Goal: Task Accomplishment & Management: Manage account settings

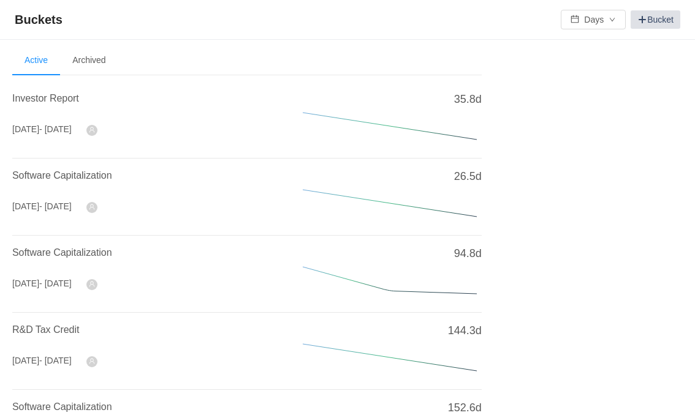
click at [653, 20] on link "Bucket" at bounding box center [655, 19] width 50 height 18
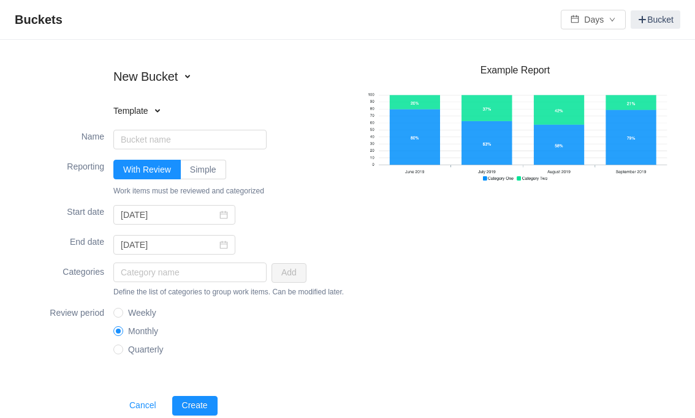
click at [158, 109] on span at bounding box center [158, 111] width 10 height 10
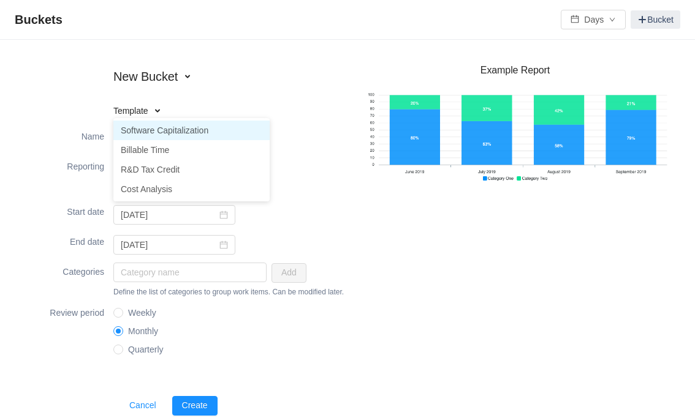
click at [249, 127] on li "Software Capitalization" at bounding box center [191, 131] width 156 height 20
type input "Software Capitalization"
type input "2025-01-01"
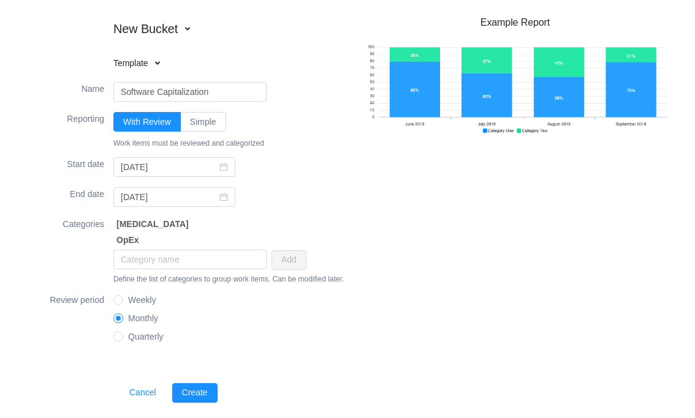
scroll to position [73, 0]
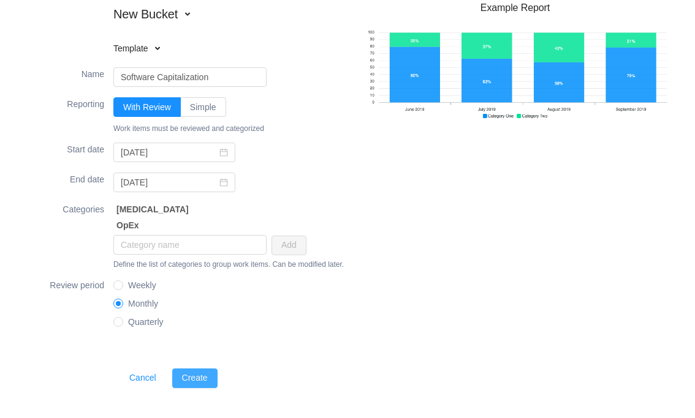
click at [199, 372] on button "Create" at bounding box center [194, 379] width 45 height 20
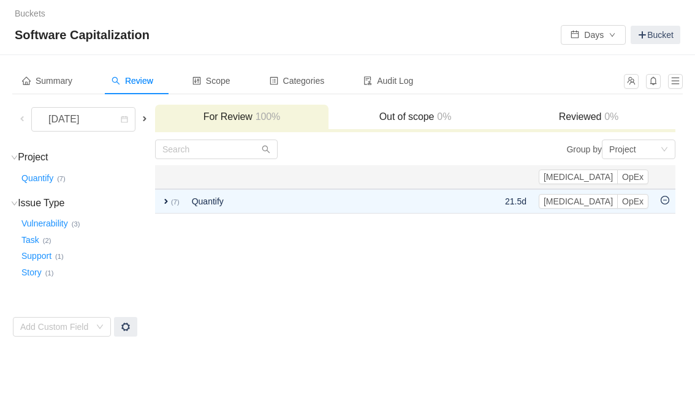
click at [21, 33] on span "Software Capitalization" at bounding box center [86, 35] width 142 height 20
click at [228, 26] on div "Software Capitalization Days Bucket" at bounding box center [347, 35] width 665 height 20
click at [72, 118] on div "January 2025" at bounding box center [65, 119] width 53 height 23
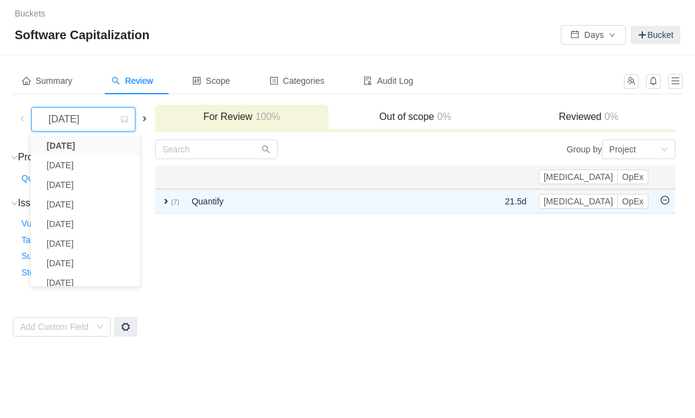
click at [91, 120] on div "January 2025" at bounding box center [65, 119] width 53 height 23
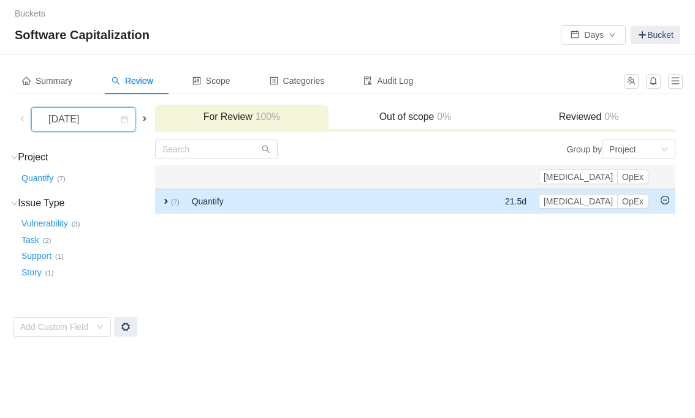
click at [203, 197] on td "Quantify" at bounding box center [308, 201] width 245 height 24
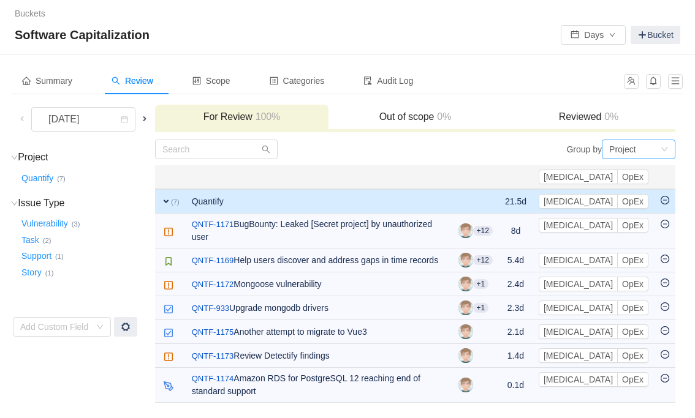
click at [634, 150] on div "Project" at bounding box center [622, 149] width 27 height 18
click at [627, 189] on li "Epic" at bounding box center [637, 193] width 73 height 20
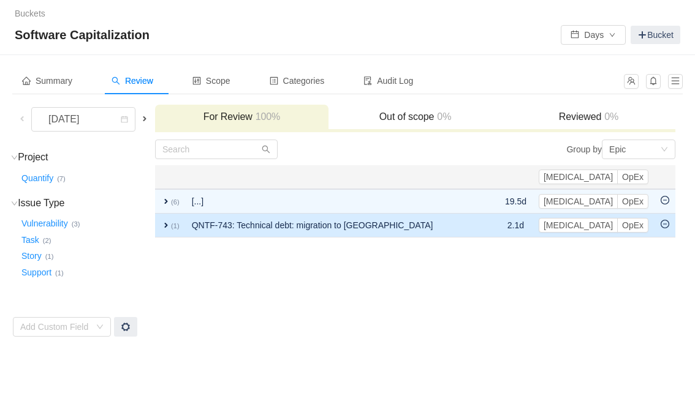
click at [247, 227] on td "QNTF-743: Technical debt: migration to Vue3" at bounding box center [335, 226] width 299 height 24
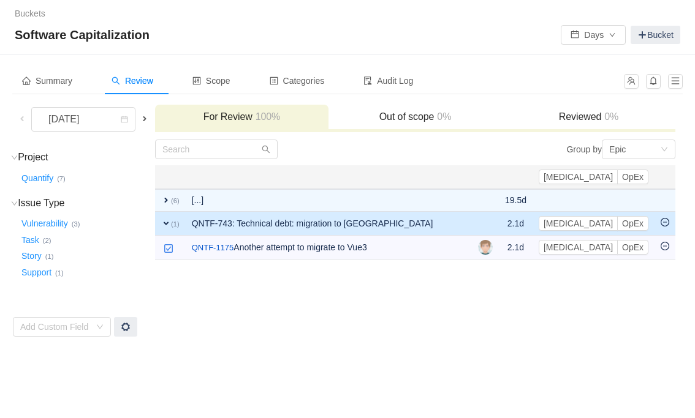
click at [255, 222] on td "QNTF-743: Technical debt: migration to Vue3" at bounding box center [329, 224] width 286 height 24
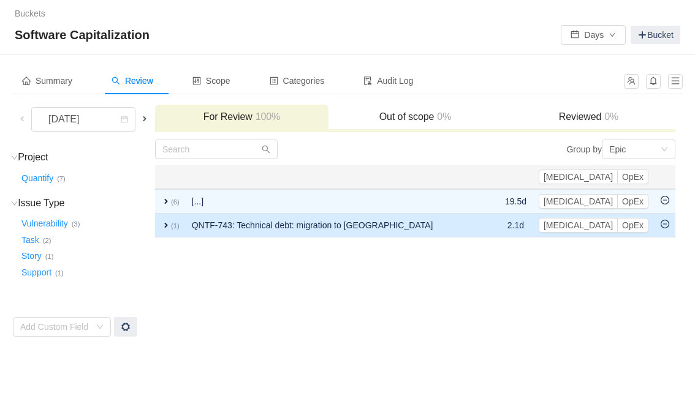
click at [235, 228] on td "QNTF-743: Technical debt: migration to Vue3" at bounding box center [335, 226] width 299 height 24
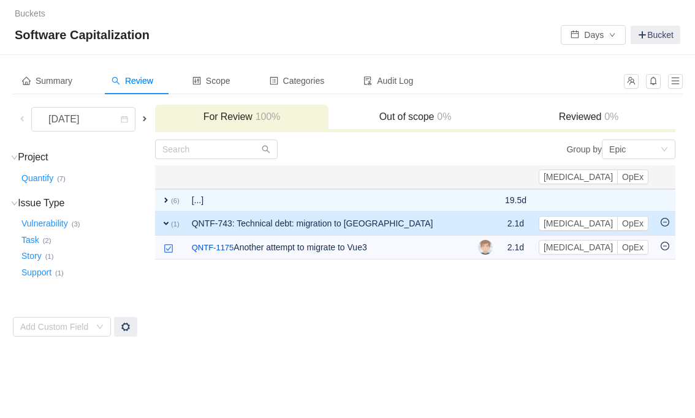
click at [252, 223] on td "QNTF-743: Technical debt: migration to Vue3" at bounding box center [329, 224] width 286 height 24
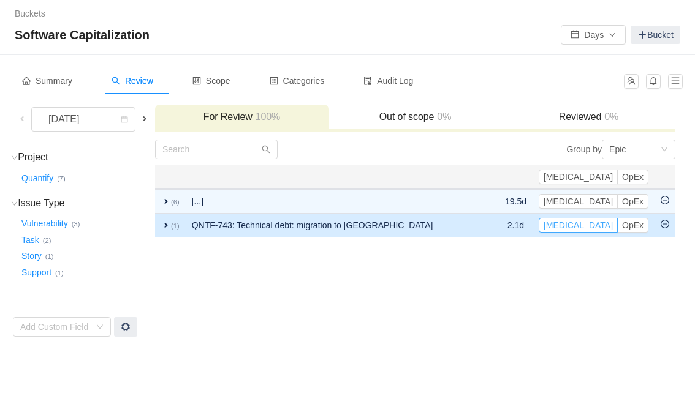
click at [600, 220] on button "CapEx" at bounding box center [577, 225] width 79 height 15
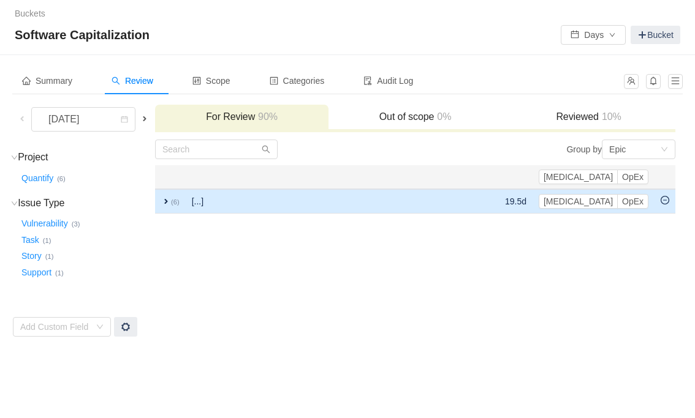
click at [233, 202] on td "[...]" at bounding box center [290, 201] width 208 height 24
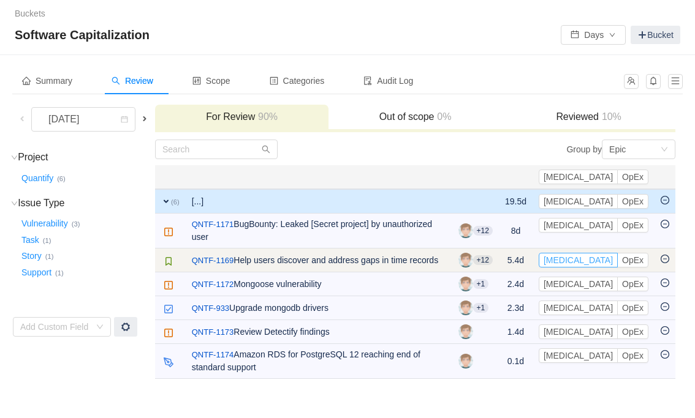
click at [597, 253] on button "CapEx" at bounding box center [577, 260] width 79 height 15
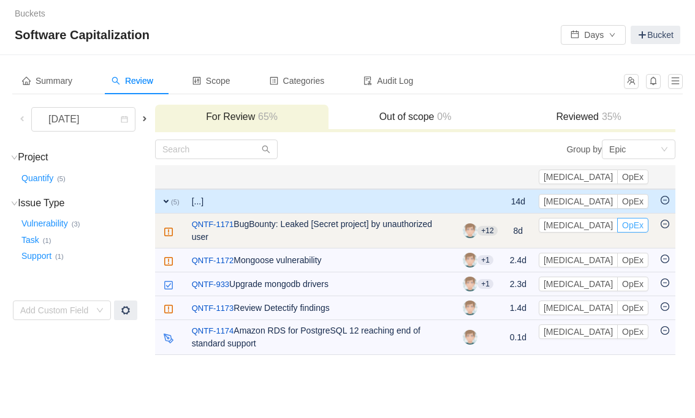
click at [636, 224] on button "OpEx" at bounding box center [632, 225] width 31 height 15
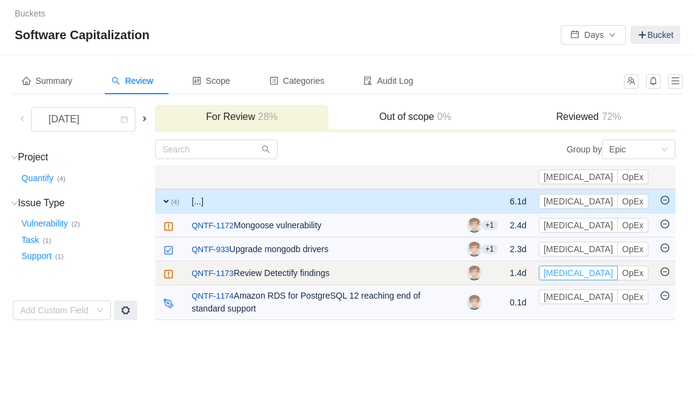
click at [595, 271] on button "CapEx" at bounding box center [577, 273] width 79 height 15
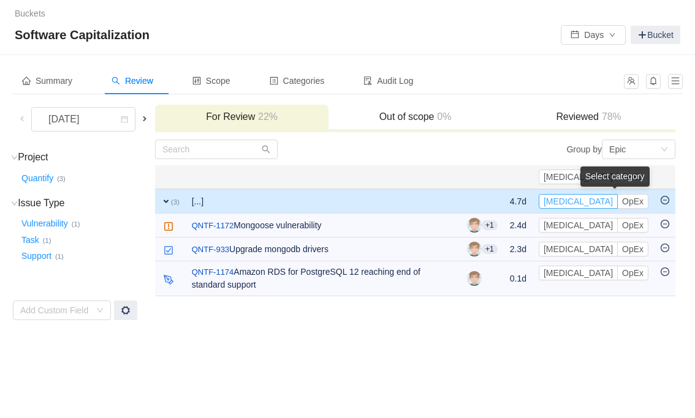
click at [595, 202] on button "CapEx" at bounding box center [577, 201] width 79 height 15
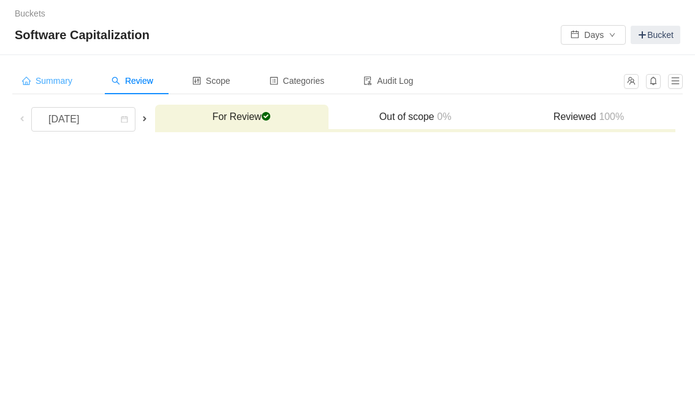
click at [67, 83] on span "Summary" at bounding box center [47, 81] width 50 height 10
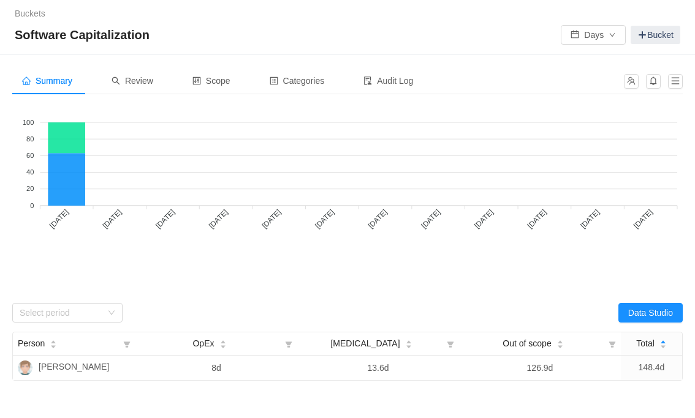
drag, startPoint x: 88, startPoint y: 145, endPoint x: 47, endPoint y: 121, distance: 48.3
click at [47, 121] on foreignobject "CapEx OpEx" at bounding box center [347, 196] width 671 height 184
click at [644, 309] on button "Data Studio" at bounding box center [650, 313] width 64 height 20
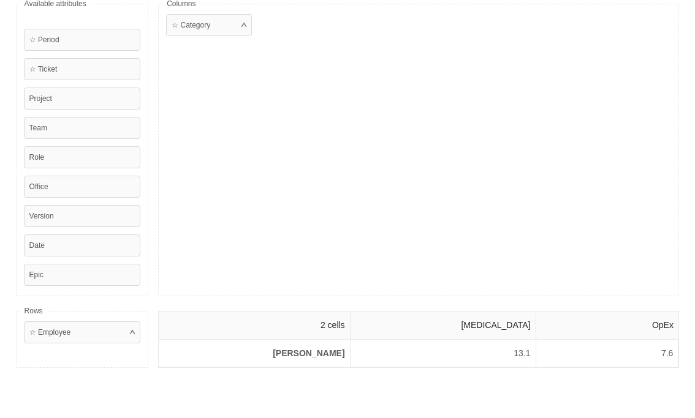
scroll to position [72, 0]
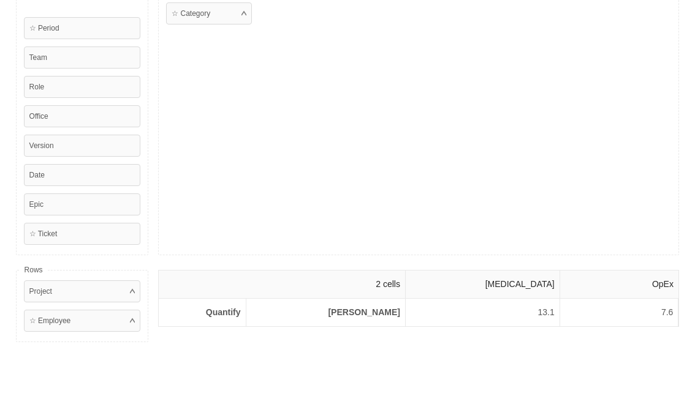
click at [330, 151] on div "☆ Category" at bounding box center [418, 123] width 521 height 263
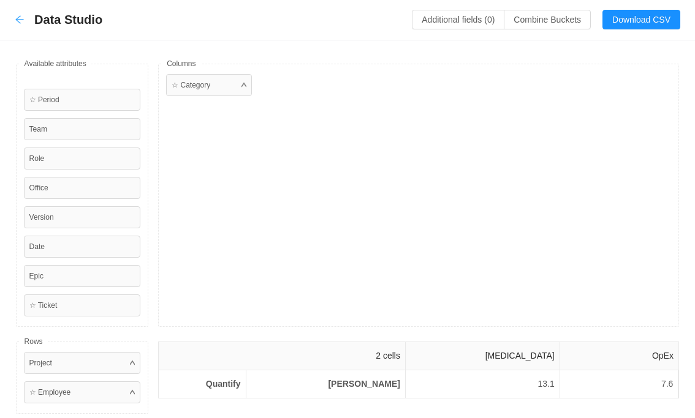
click at [16, 20] on icon "icon: arrow-left" at bounding box center [20, 20] width 10 height 10
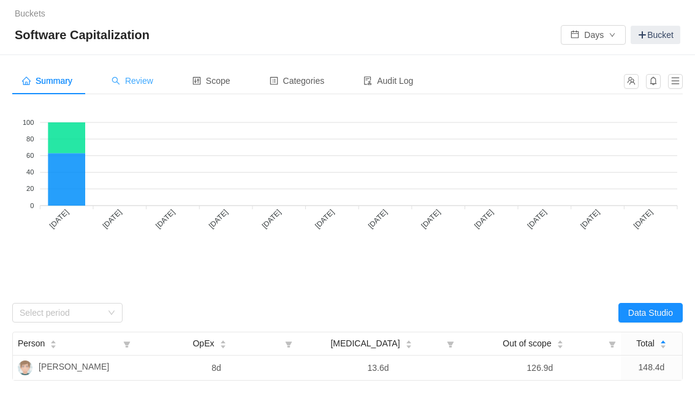
click at [136, 80] on span "Review" at bounding box center [132, 81] width 42 height 10
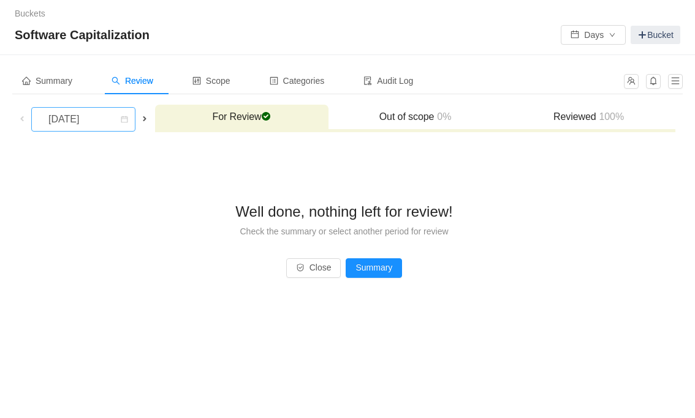
click at [80, 118] on div "January 2025" at bounding box center [65, 119] width 53 height 23
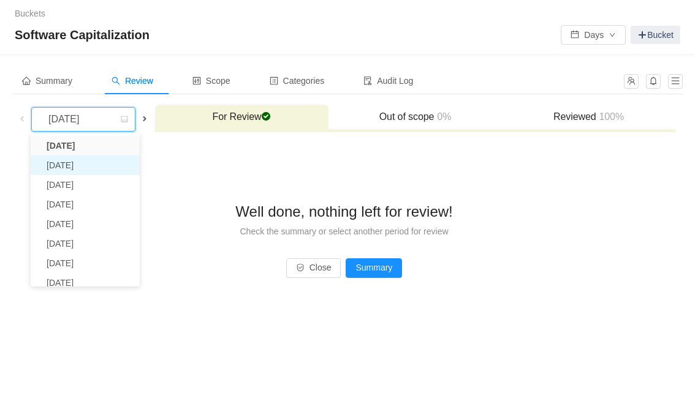
click at [73, 164] on li "February 2025" at bounding box center [85, 166] width 109 height 20
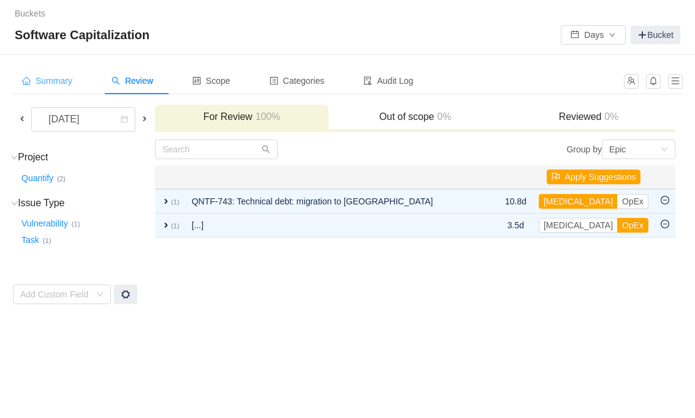
click at [55, 82] on span "Summary" at bounding box center [47, 81] width 50 height 10
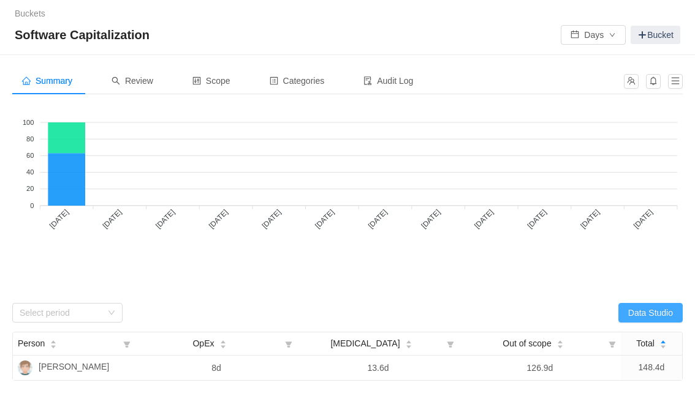
click at [649, 311] on button "Data Studio" at bounding box center [650, 313] width 64 height 20
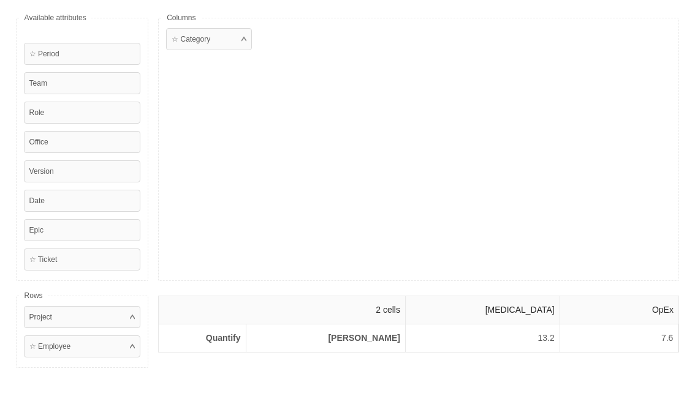
scroll to position [50, 0]
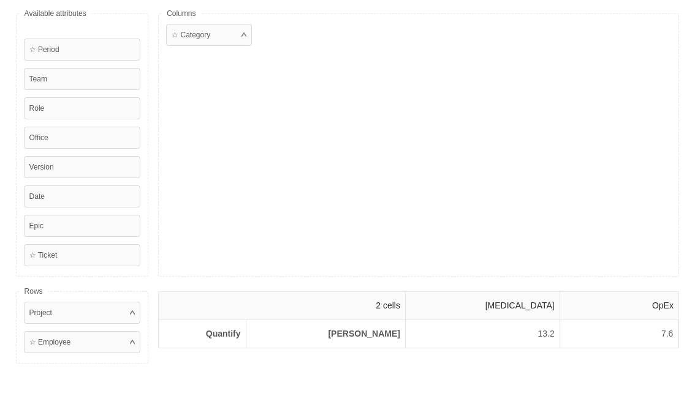
drag, startPoint x: 203, startPoint y: 331, endPoint x: 604, endPoint y: 341, distance: 400.7
click at [601, 342] on tr "Quantify George Mihailov 13.2 7.6" at bounding box center [418, 334] width 519 height 28
click at [601, 52] on div "☆ Category" at bounding box center [418, 144] width 521 height 263
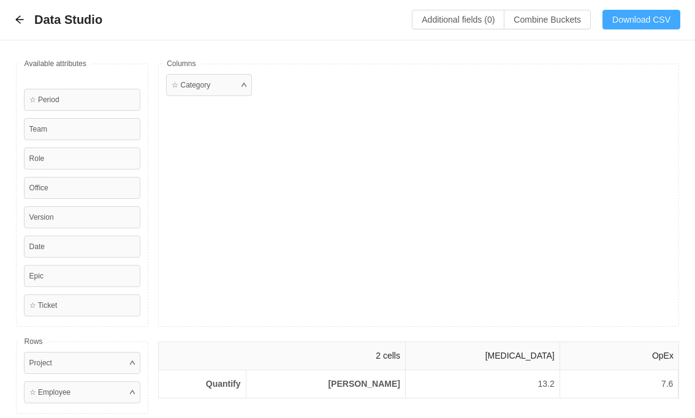
click at [641, 21] on button "Download CSV" at bounding box center [641, 20] width 78 height 20
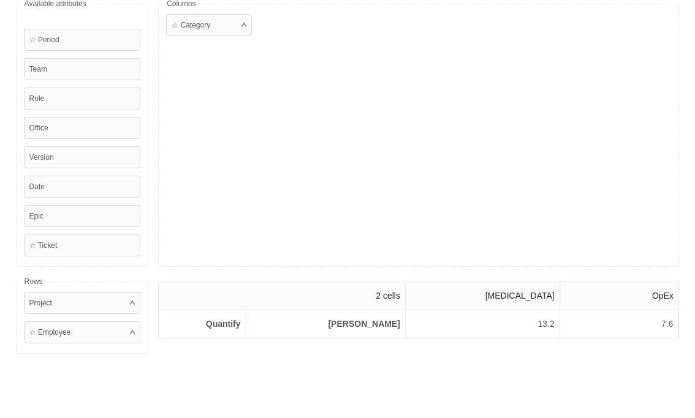
scroll to position [72, 0]
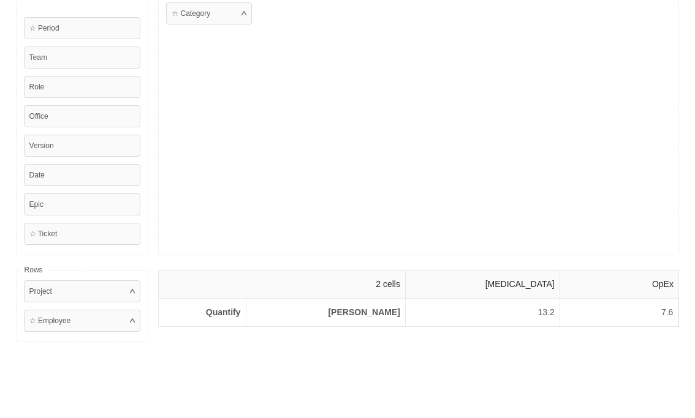
drag, startPoint x: 204, startPoint y: 309, endPoint x: 667, endPoint y: 284, distance: 463.7
click at [667, 283] on table "2 cells CapEx OpEx Quantify George Mihailov 13.2 7.6" at bounding box center [418, 299] width 519 height 56
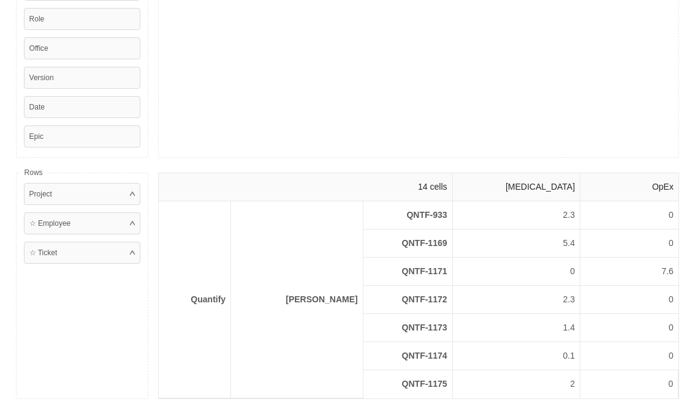
scroll to position [141, 0]
click at [471, 101] on div "☆ Category" at bounding box center [418, 39] width 521 height 234
click at [439, 112] on div "☆ Category" at bounding box center [418, 39] width 521 height 234
click at [521, 43] on div "☆ Category" at bounding box center [418, 39] width 521 height 234
click at [548, 29] on div "☆ Category" at bounding box center [418, 39] width 521 height 234
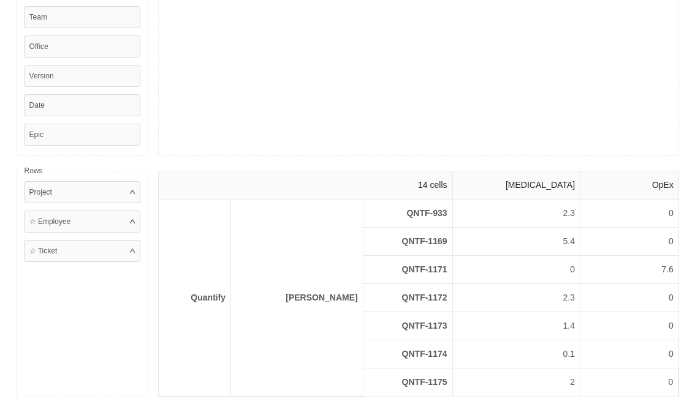
scroll to position [0, 0]
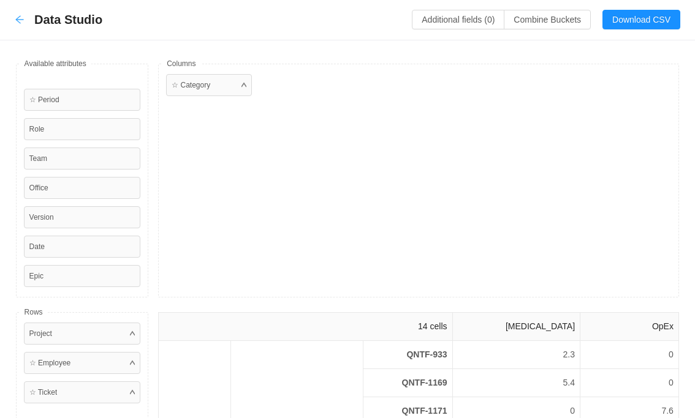
click at [20, 18] on icon "icon: arrow-left" at bounding box center [20, 20] width 10 height 10
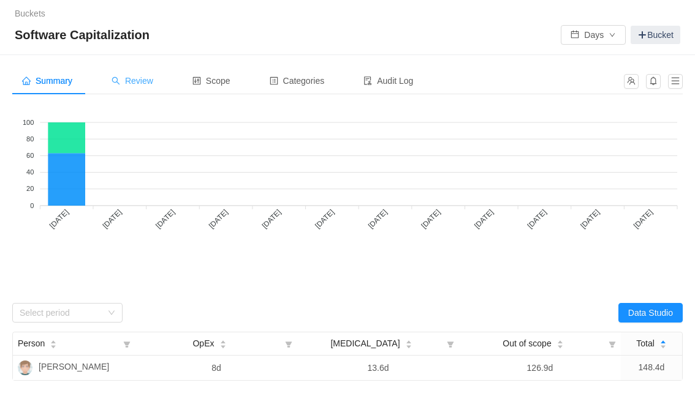
click at [153, 83] on span "Review" at bounding box center [132, 81] width 42 height 10
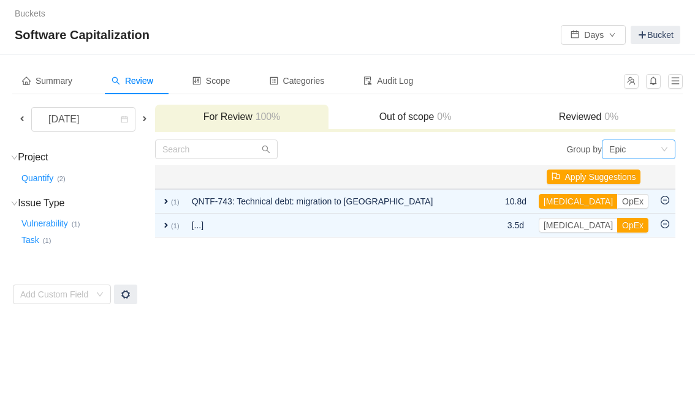
click at [623, 152] on div "Epic" at bounding box center [617, 149] width 17 height 18
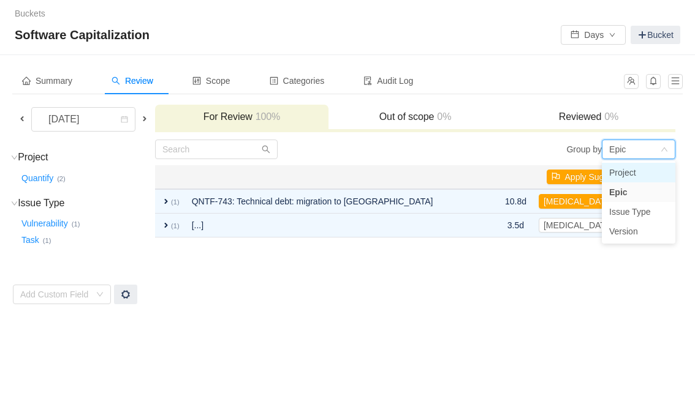
click at [622, 167] on li "Project" at bounding box center [637, 173] width 73 height 20
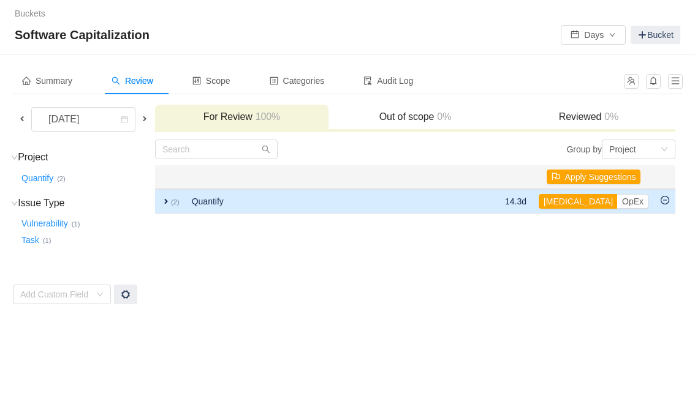
click at [275, 195] on td "Quantify" at bounding box center [308, 201] width 245 height 24
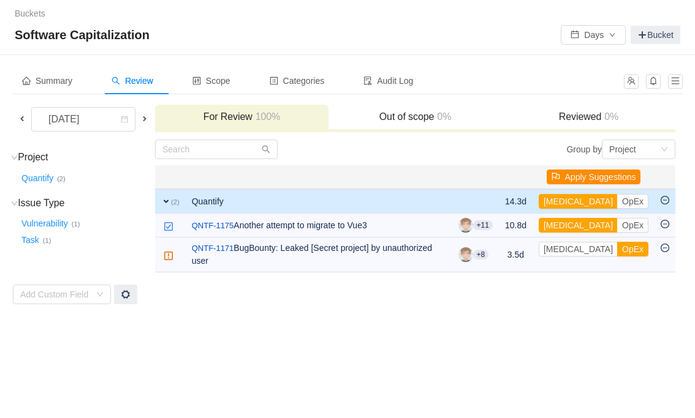
click at [593, 179] on button "Apply Suggestions" at bounding box center [593, 177] width 94 height 15
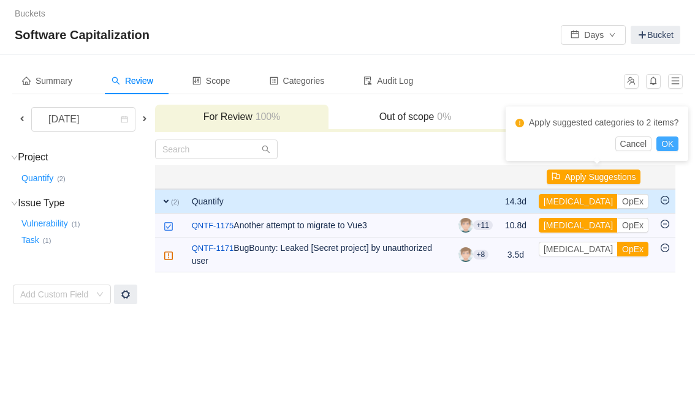
click at [672, 151] on button "OK" at bounding box center [667, 144] width 22 height 15
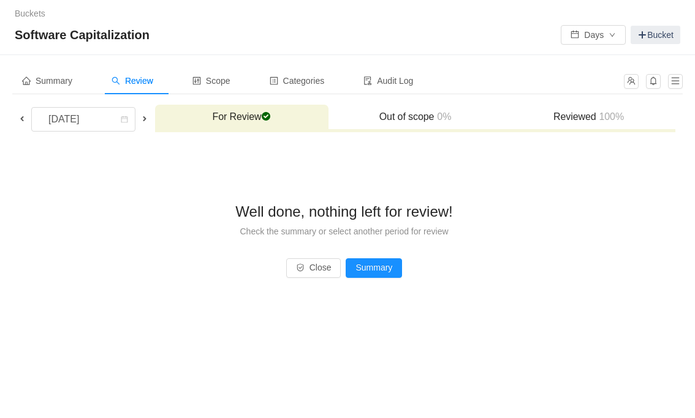
click at [149, 115] on span at bounding box center [145, 119] width 10 height 10
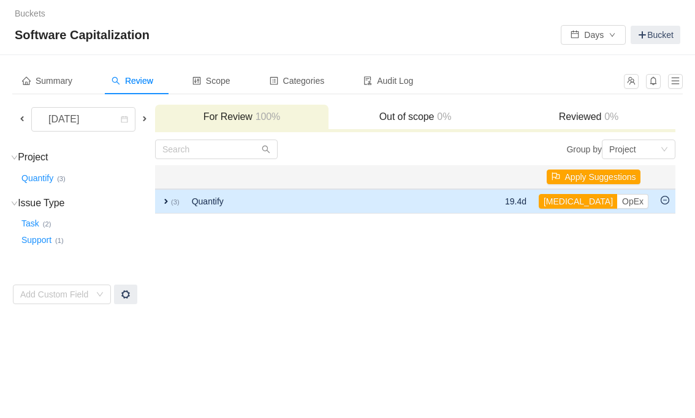
click at [322, 204] on td "Quantify" at bounding box center [308, 201] width 245 height 24
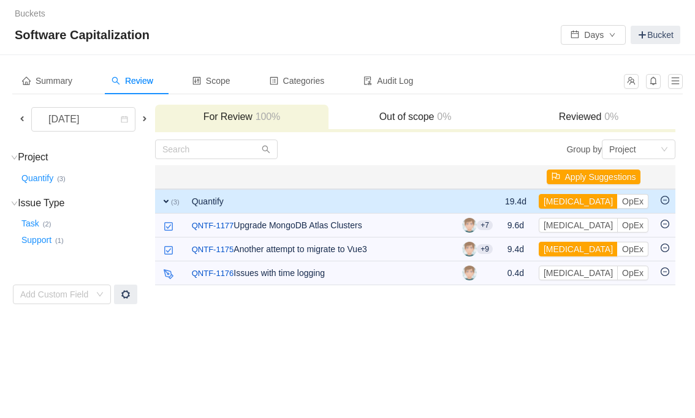
click at [289, 203] on td "Quantify" at bounding box center [321, 201] width 271 height 24
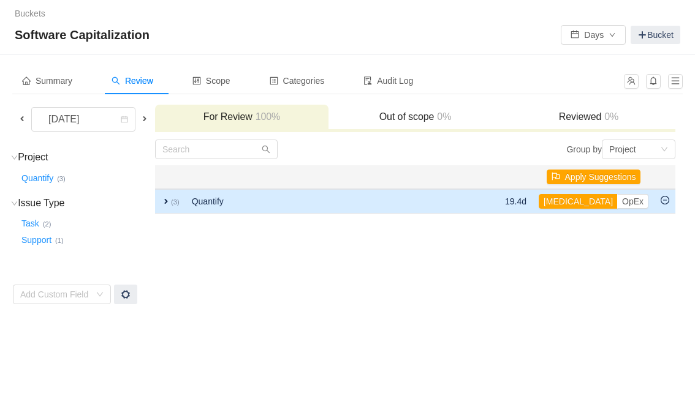
click at [405, 209] on td "Quantify" at bounding box center [308, 201] width 245 height 24
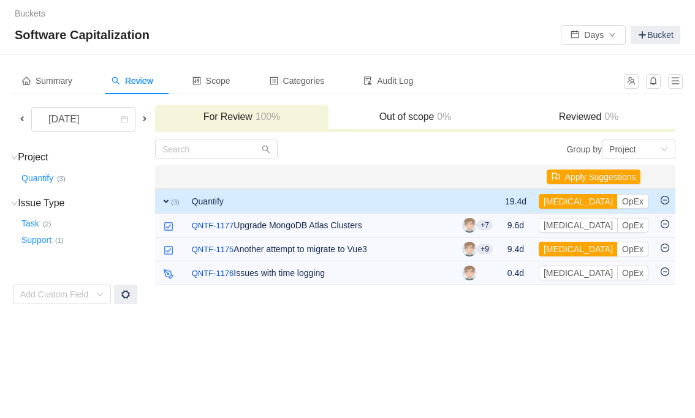
click at [265, 198] on td "Quantify" at bounding box center [321, 201] width 271 height 24
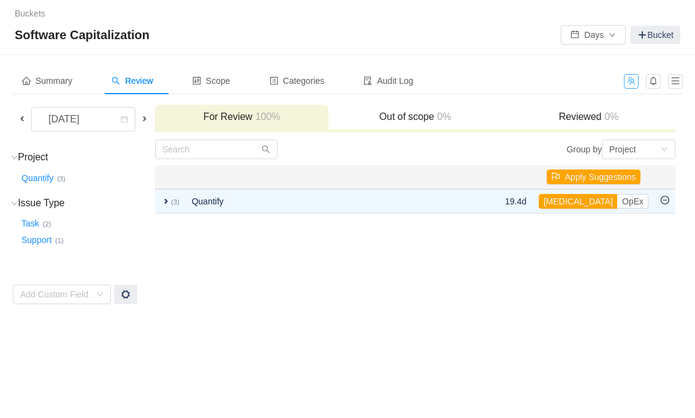
click at [633, 79] on button "button" at bounding box center [630, 81] width 15 height 15
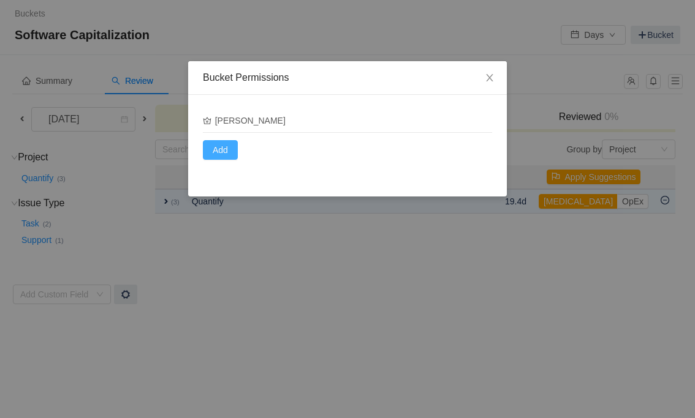
click at [224, 149] on button "Add" at bounding box center [220, 150] width 35 height 20
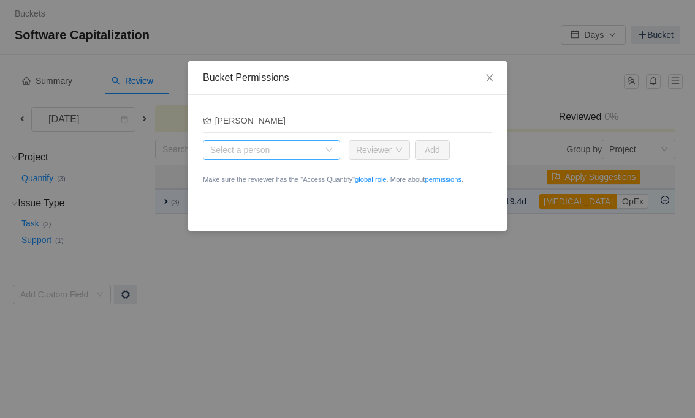
click at [267, 149] on div "Select a person" at bounding box center [264, 150] width 109 height 12
type input "o"
click at [410, 199] on div "Select a person Role Reviewer Add Make sure the reviewer has the "Access Quanti…" at bounding box center [347, 167] width 289 height 69
click at [489, 78] on icon "icon: close" at bounding box center [489, 77] width 7 height 7
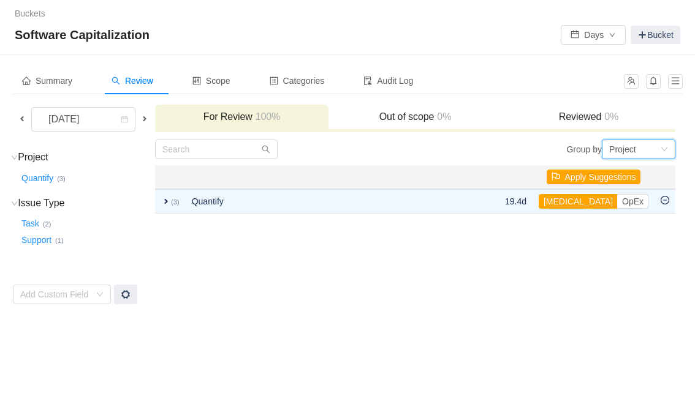
click at [639, 148] on div "Project" at bounding box center [634, 149] width 51 height 18
click at [642, 209] on li "Issue Type" at bounding box center [637, 212] width 73 height 20
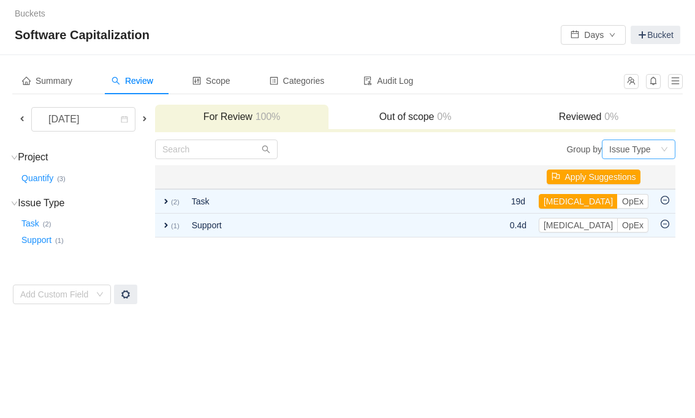
click at [627, 149] on div "Issue Type" at bounding box center [629, 149] width 41 height 18
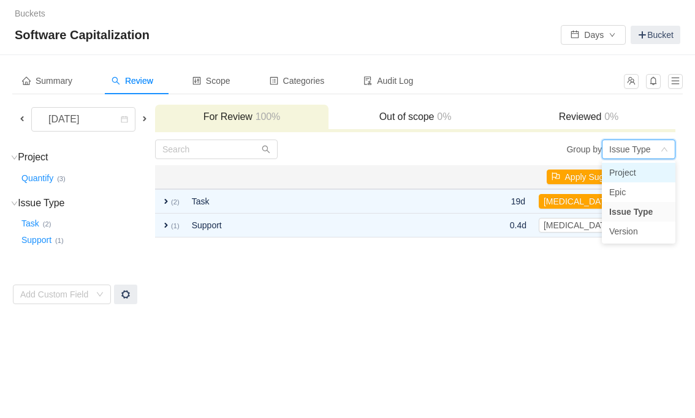
click at [628, 171] on li "Project" at bounding box center [637, 173] width 73 height 20
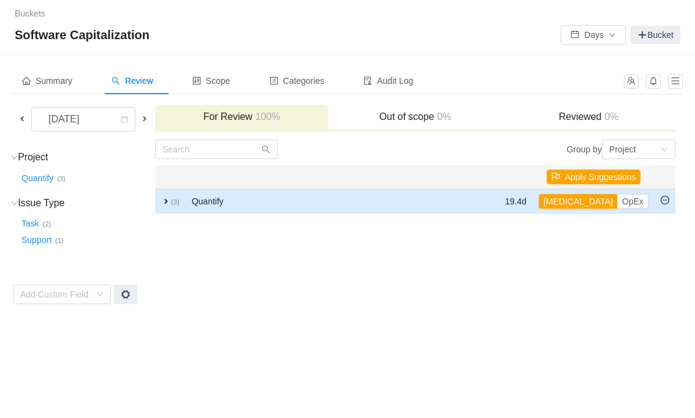
click at [232, 200] on td "Quantify" at bounding box center [308, 201] width 245 height 24
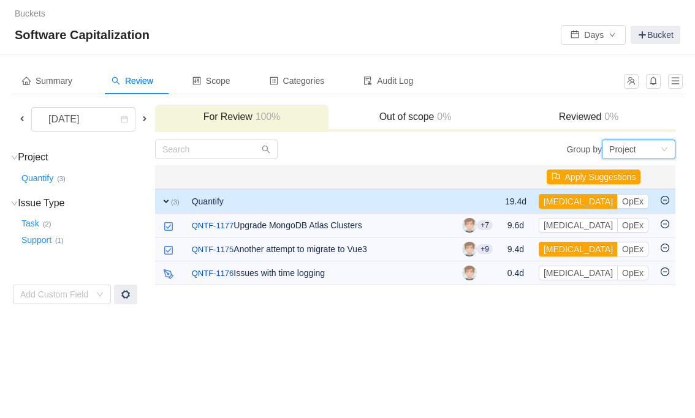
click at [642, 147] on div "Project" at bounding box center [634, 149] width 51 height 18
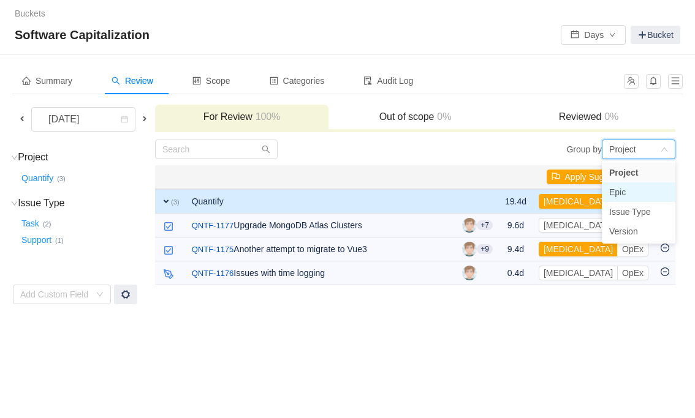
click at [626, 192] on li "Epic" at bounding box center [637, 193] width 73 height 20
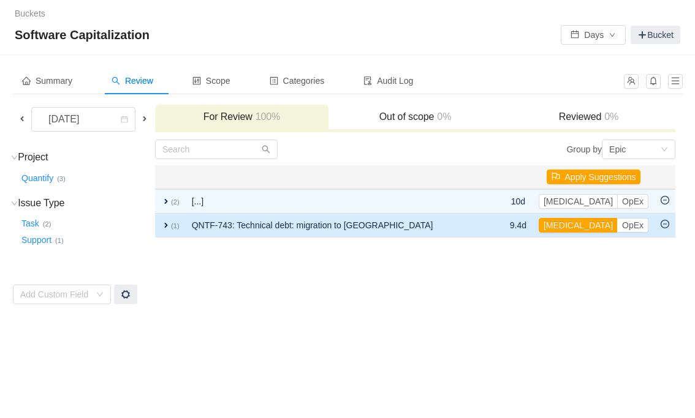
click at [334, 225] on td "QNTF-743: Technical debt: migration to Vue3" at bounding box center [337, 226] width 303 height 24
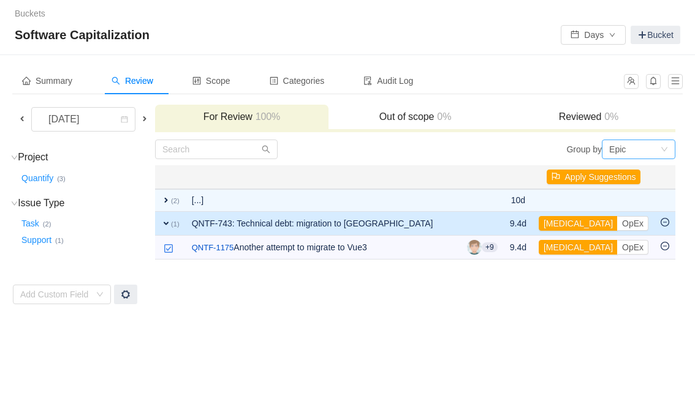
click at [610, 150] on div "Epic" at bounding box center [617, 149] width 17 height 18
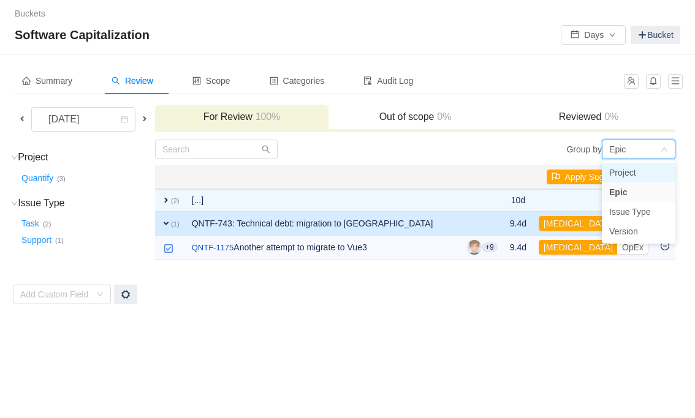
click at [627, 174] on li "Project" at bounding box center [637, 173] width 73 height 20
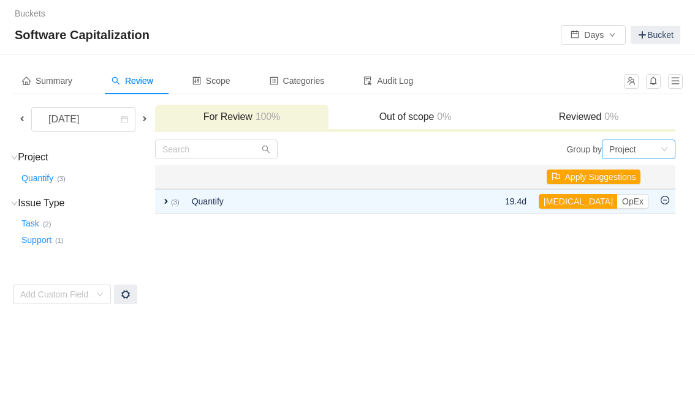
click at [623, 149] on div "Project" at bounding box center [622, 149] width 27 height 18
click at [510, 239] on td "Group by Project You will see tickets here after they were marked as out of sco…" at bounding box center [414, 222] width 521 height 166
click at [590, 36] on button "Days" at bounding box center [592, 35] width 65 height 20
click at [595, 78] on li "Hours" at bounding box center [589, 78] width 65 height 20
click at [586, 40] on button "Hours" at bounding box center [591, 35] width 68 height 20
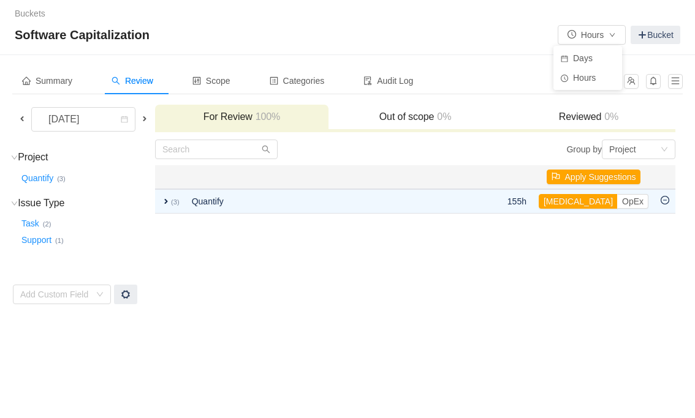
click at [500, 34] on div "Software Capitalization Hours Bucket" at bounding box center [347, 35] width 665 height 20
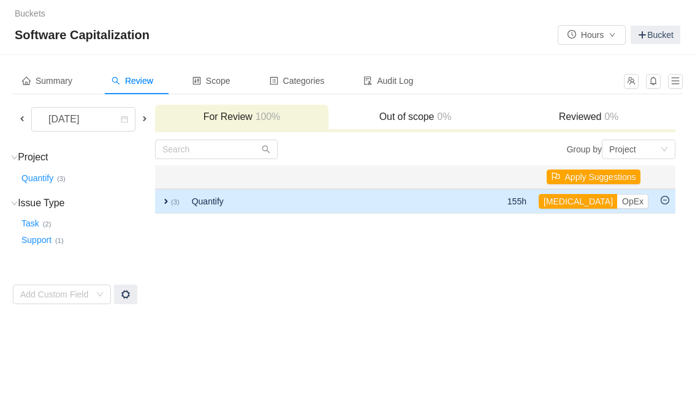
click at [171, 200] on small "(3)" at bounding box center [175, 201] width 9 height 7
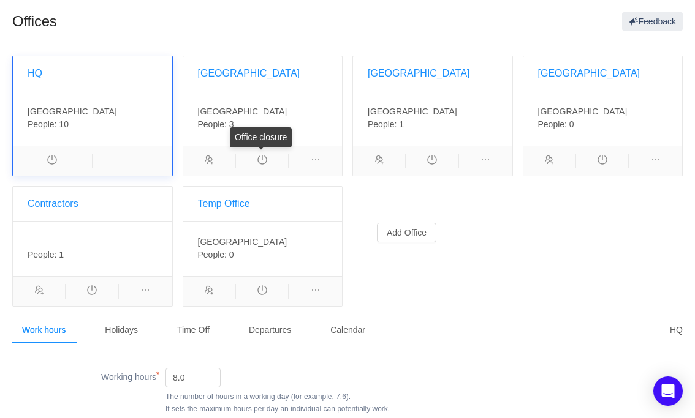
scroll to position [74, 0]
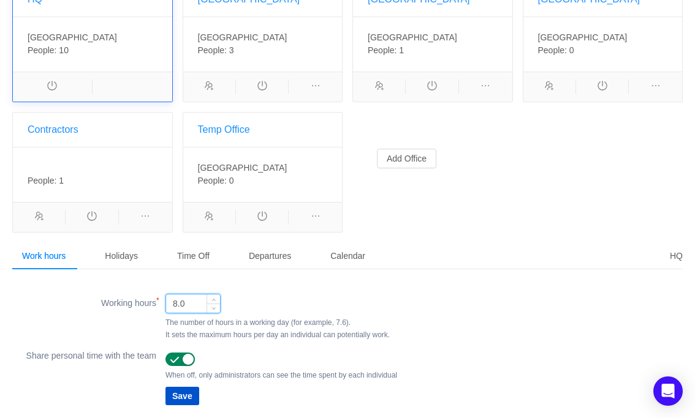
click at [197, 302] on input "8.0" at bounding box center [193, 304] width 54 height 18
click at [184, 304] on input "8.0" at bounding box center [193, 304] width 54 height 18
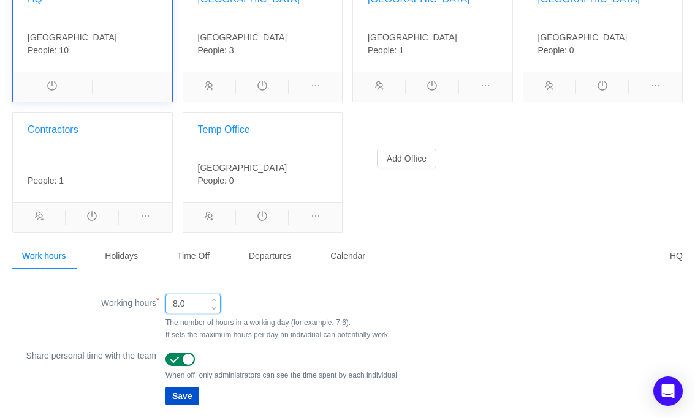
click at [184, 304] on input "8.0" at bounding box center [193, 304] width 54 height 18
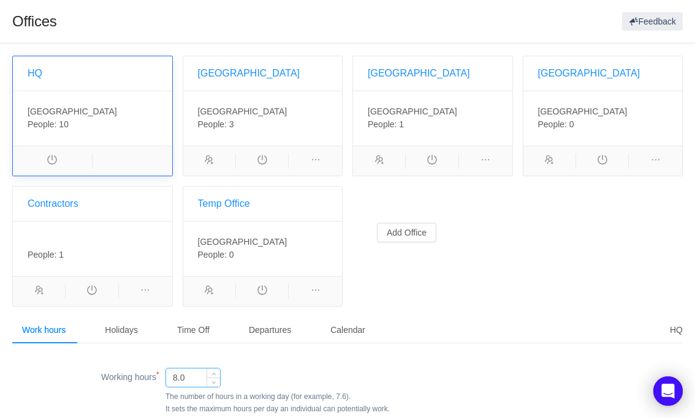
click at [194, 380] on input "8.0" at bounding box center [193, 378] width 54 height 18
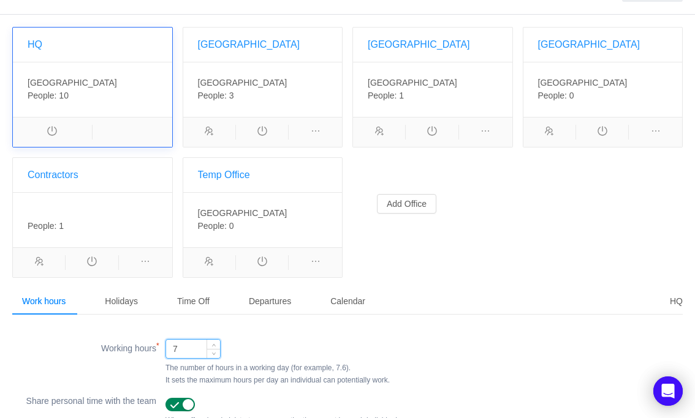
scroll to position [53, 0]
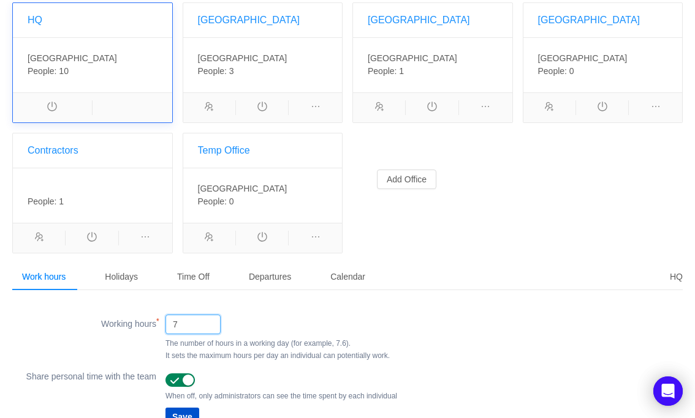
type input "7.0"
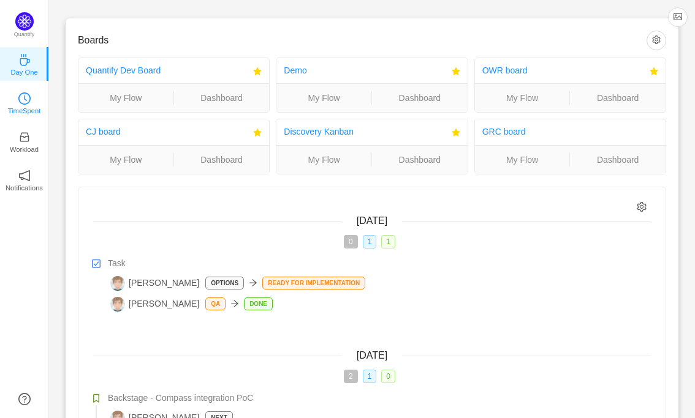
click at [23, 102] on icon "icon: clock-circle" at bounding box center [24, 98] width 12 height 12
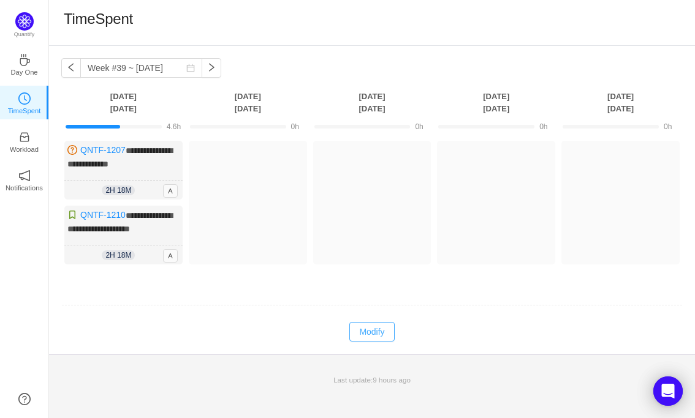
click at [372, 329] on button "Modify" at bounding box center [371, 332] width 45 height 20
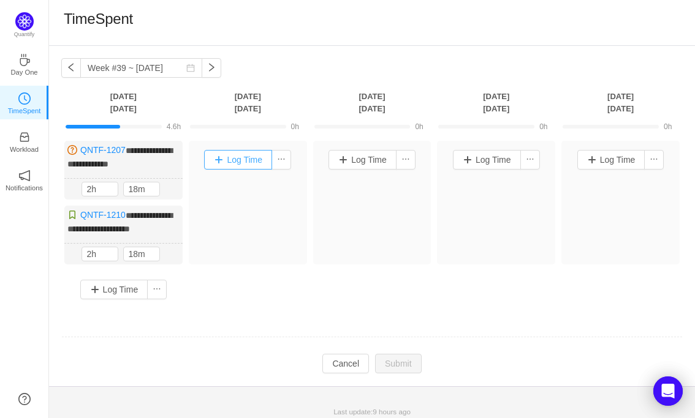
click at [226, 155] on button "Log Time" at bounding box center [238, 160] width 68 height 20
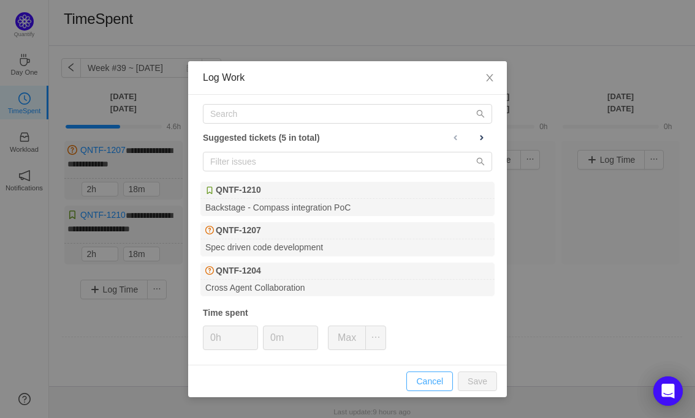
click at [424, 380] on button "Cancel" at bounding box center [429, 382] width 47 height 20
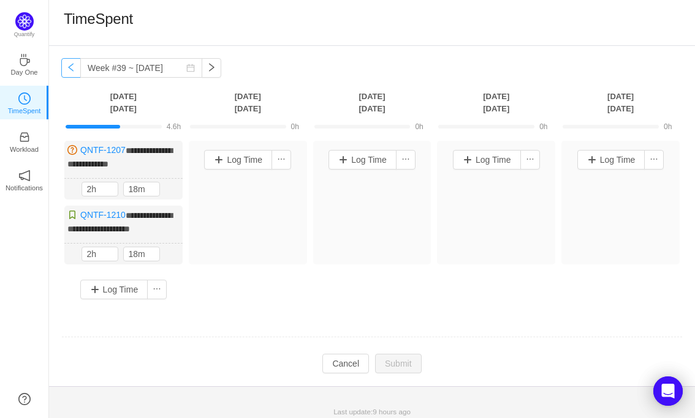
click at [70, 67] on button "button" at bounding box center [71, 68] width 20 height 20
type input "Week #38 ~ Sep 15"
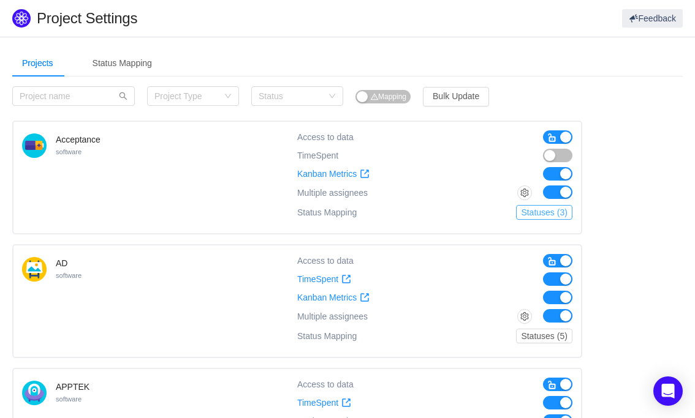
click at [539, 216] on button "Statuses (3)" at bounding box center [544, 212] width 56 height 15
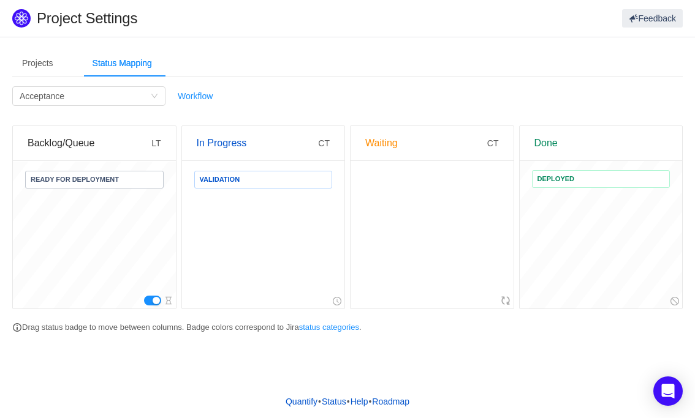
drag, startPoint x: 435, startPoint y: 182, endPoint x: 504, endPoint y: 92, distance: 113.1
click at [448, 151] on div "Waiting CT" at bounding box center [432, 218] width 164 height 184
click at [491, 104] on div "Filter by Project Acceptance Workflow Backlog/Queue LT Ready for Deployment In …" at bounding box center [347, 209] width 670 height 247
drag, startPoint x: 296, startPoint y: 181, endPoint x: 328, endPoint y: 190, distance: 32.7
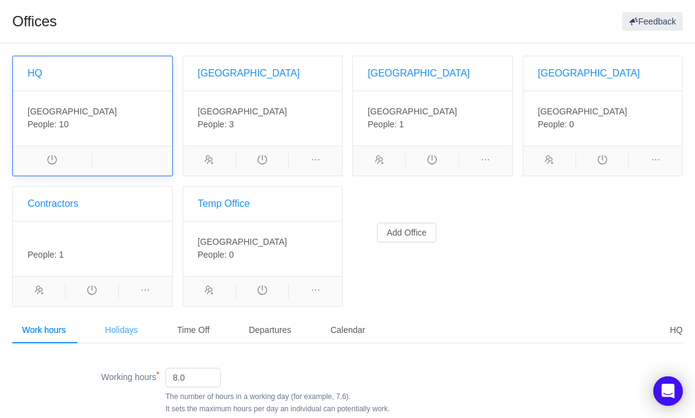
click at [122, 330] on div "Holidays" at bounding box center [121, 331] width 53 height 28
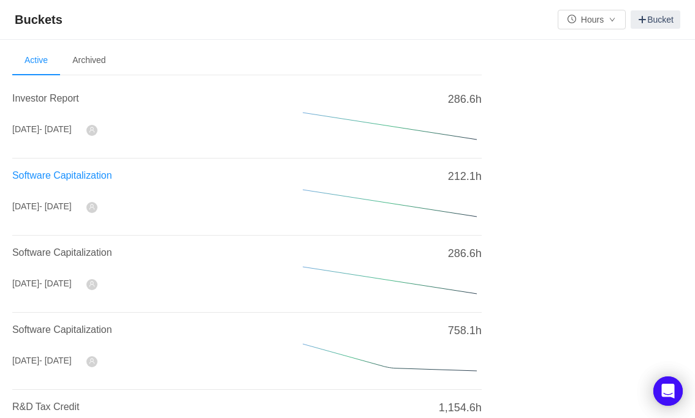
click at [72, 174] on span "Software Capitalization" at bounding box center [62, 175] width 100 height 10
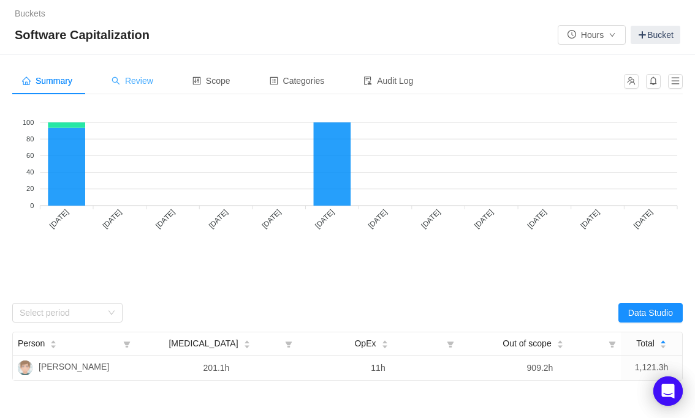
click at [142, 80] on span "Review" at bounding box center [132, 81] width 42 height 10
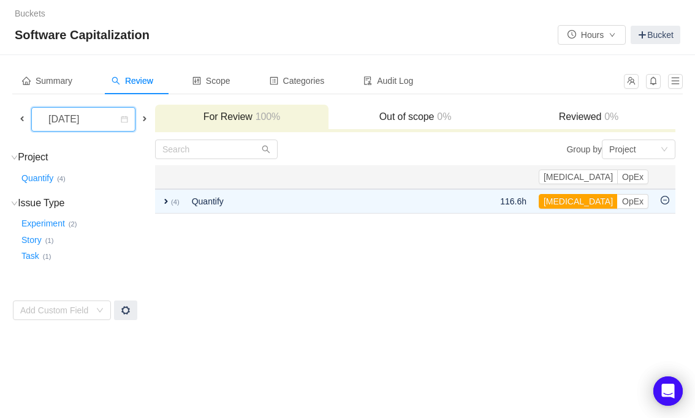
click at [91, 115] on div "September 2025" at bounding box center [65, 119] width 53 height 23
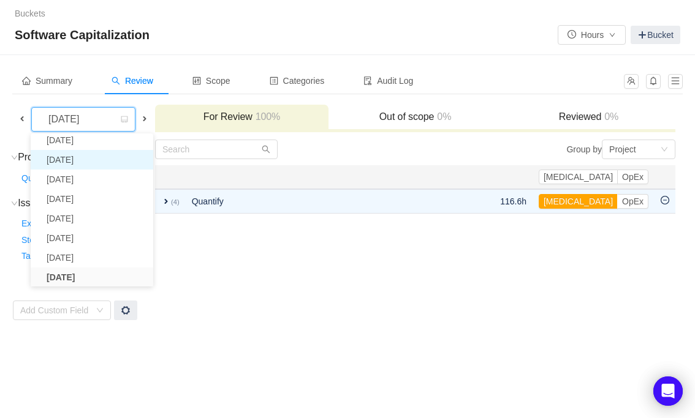
scroll to position [21, 0]
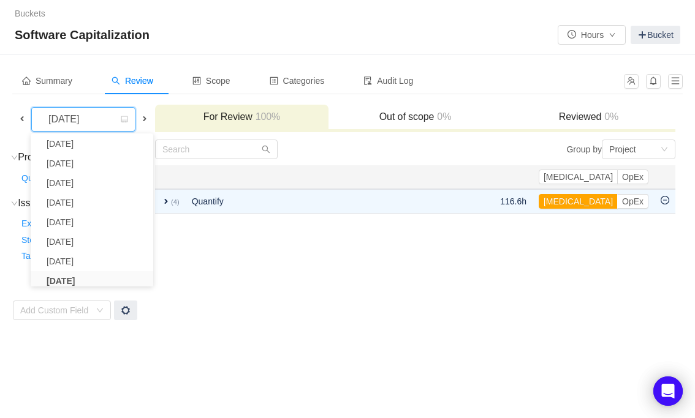
click at [262, 282] on td "Group by Project You will see tickets here after they were marked as out of sco…" at bounding box center [414, 230] width 521 height 182
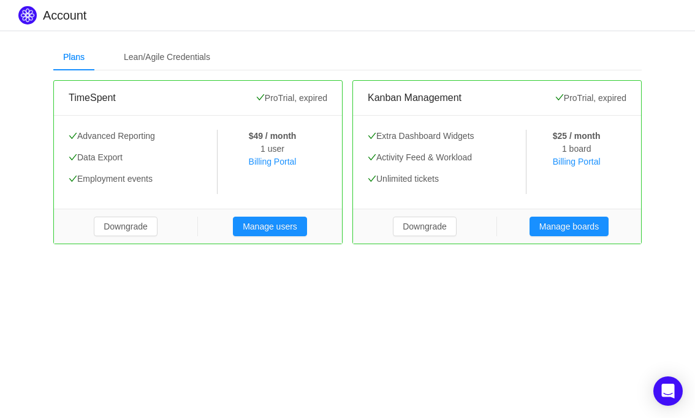
click at [311, 337] on body "Account Plans Lean/Agile Credentials [SECURITY_DATA] Pro Trial, expired Advance…" at bounding box center [347, 209] width 695 height 418
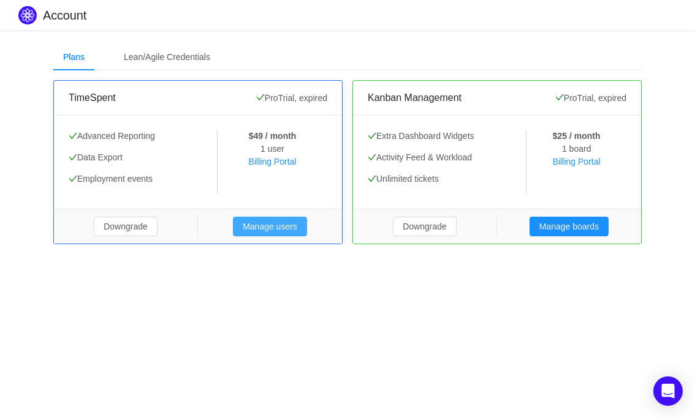
click at [277, 227] on button "Manage users" at bounding box center [270, 227] width 74 height 20
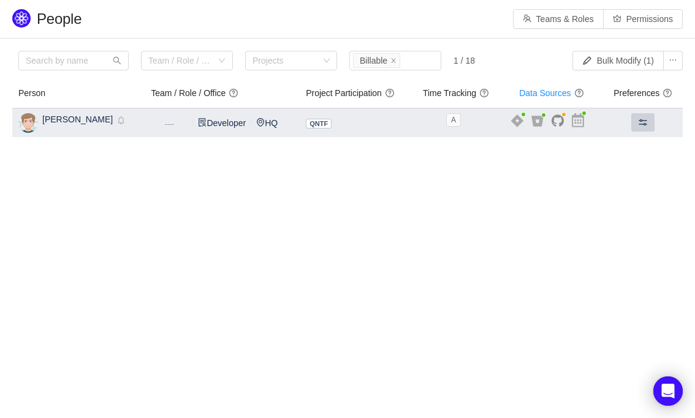
click at [640, 123] on span at bounding box center [643, 123] width 10 height 10
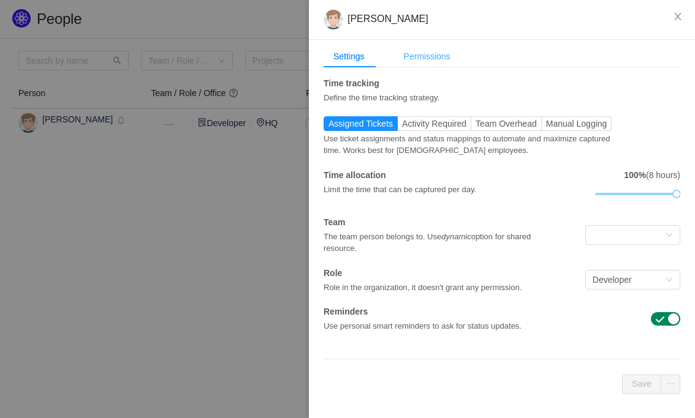
click at [437, 59] on div "Permissions" at bounding box center [427, 56] width 66 height 23
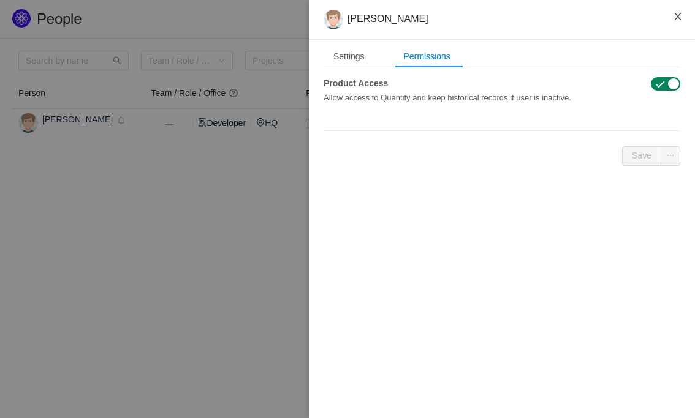
click at [679, 15] on icon "icon: close" at bounding box center [677, 16] width 7 height 7
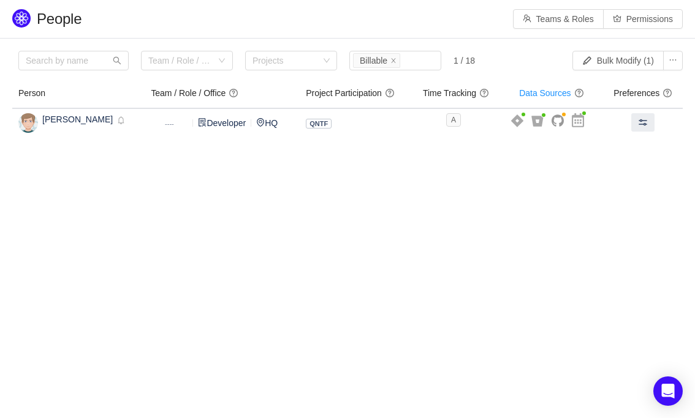
click at [513, 236] on body "People Teams & Roles Permissions Please review the list of users with privilege…" at bounding box center [347, 209] width 695 height 418
click at [37, 222] on body "People Teams & Roles Permissions Please review the list of users with privilege…" at bounding box center [347, 209] width 695 height 418
click at [67, 159] on body "People Teams & Roles Permissions Please review the list of users with privilege…" at bounding box center [347, 209] width 695 height 418
click at [453, 200] on body "People Teams & Roles Permissions Please review the list of users with privilege…" at bounding box center [347, 209] width 695 height 418
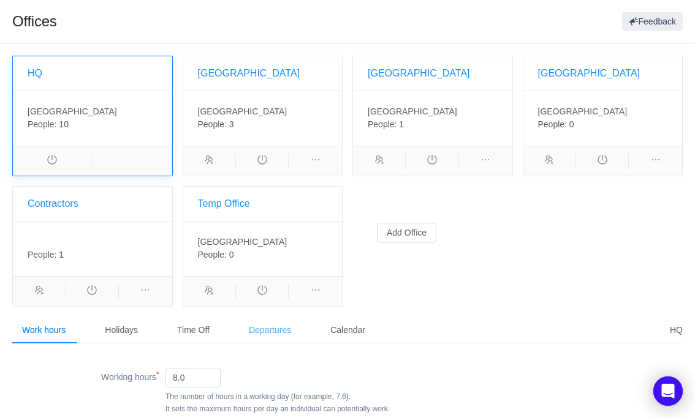
click at [276, 330] on div "Departures" at bounding box center [270, 331] width 62 height 28
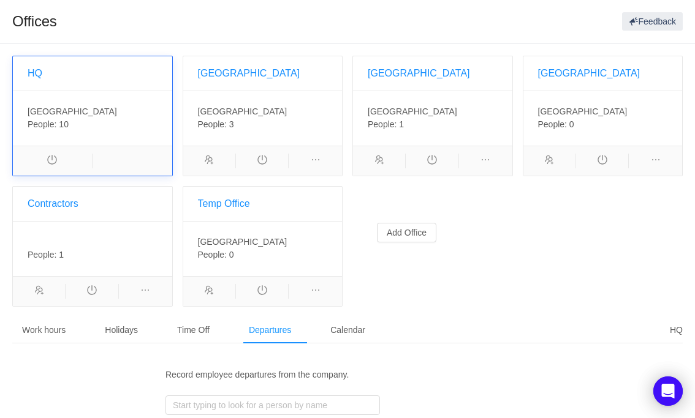
scroll to position [10, 0]
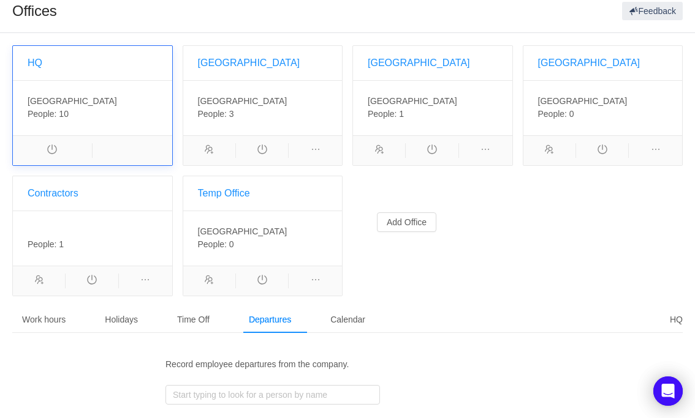
click at [399, 284] on div "HQ Canada , CA-BC People: 10 Brazil Brazil , People: 3 Australia Australia , Pe…" at bounding box center [347, 175] width 680 height 261
click at [196, 319] on div "Time Off" at bounding box center [193, 320] width 52 height 28
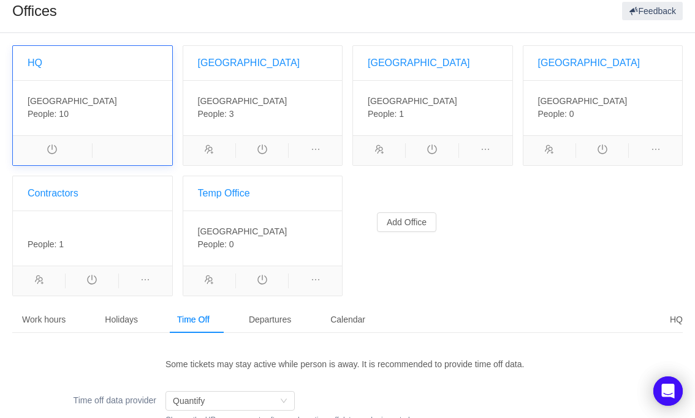
scroll to position [104, 0]
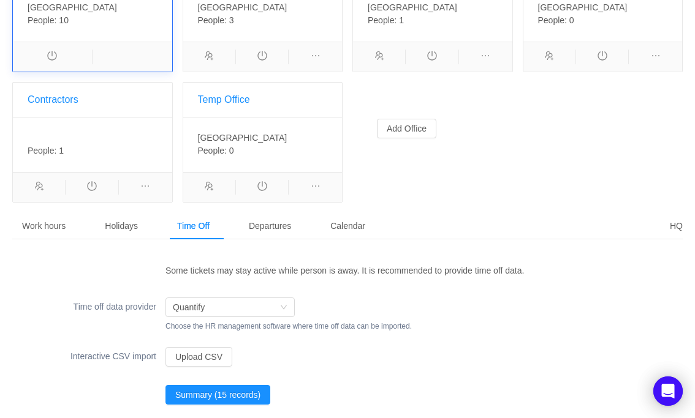
click at [436, 158] on div "HQ Canada , CA-BC People: 10 Brazil Brazil , People: 3 Australia Australia , Pe…" at bounding box center [347, 82] width 680 height 261
click at [436, 171] on div "HQ Canada , CA-BC People: 10 Brazil Brazil , People: 3 Australia Australia , Pe…" at bounding box center [347, 82] width 680 height 261
click at [420, 345] on div "Interactive CSV import Upload CSV" at bounding box center [347, 357] width 670 height 24
click at [130, 227] on div "Holidays" at bounding box center [121, 227] width 53 height 28
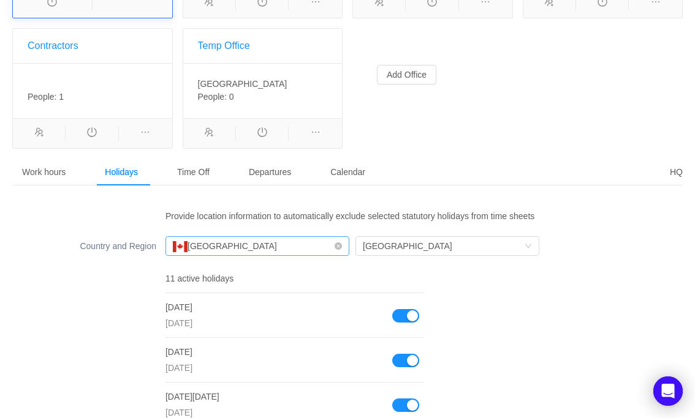
scroll to position [168, 0]
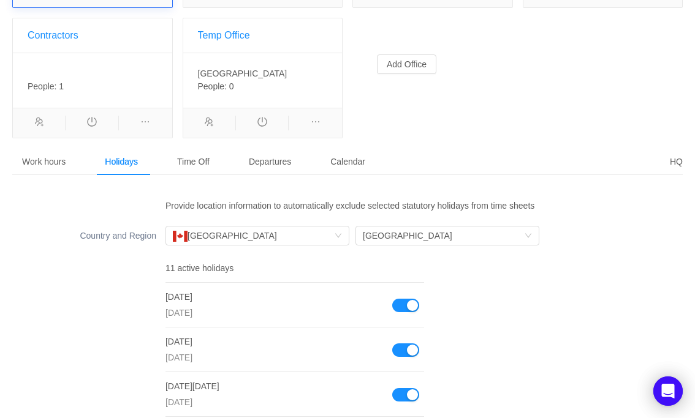
click at [198, 163] on div "Time Off" at bounding box center [193, 162] width 52 height 28
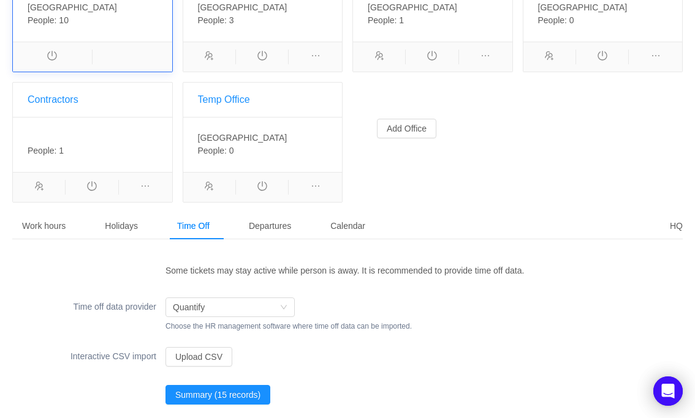
click at [420, 171] on div "HQ Canada , CA-BC People: 10 Brazil Brazil , People: 3 Australia Australia , Pe…" at bounding box center [347, 82] width 680 height 261
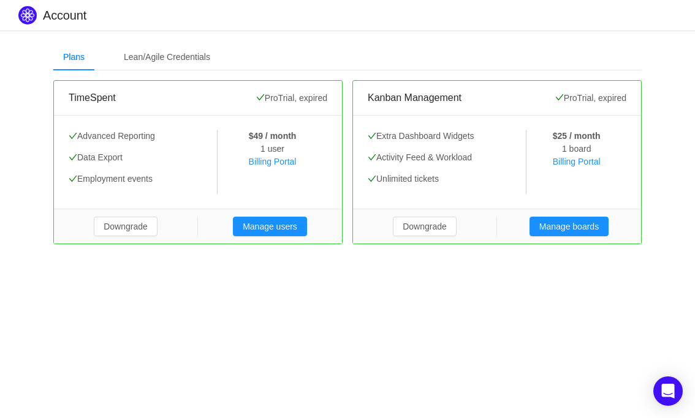
click at [27, 67] on div "Plans Lean/Agile Credentials TimeSpent Pro Trial, expired Advanced Reporting Da…" at bounding box center [347, 144] width 695 height 226
click at [669, 390] on icon "Open Intercom Messenger" at bounding box center [667, 391] width 14 height 16
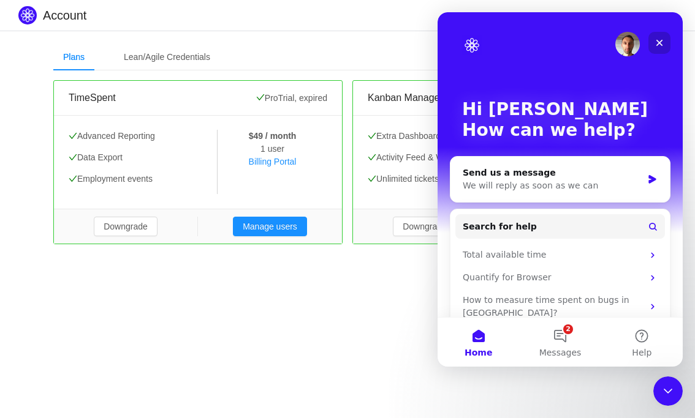
click at [658, 40] on icon "Close" at bounding box center [659, 43] width 10 height 10
